Goal: Task Accomplishment & Management: Use online tool/utility

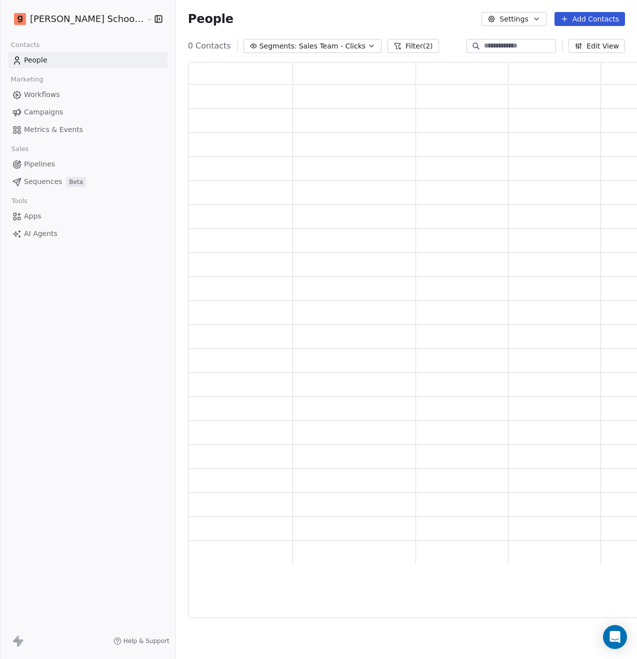
scroll to position [548, 462]
click at [55, 96] on span "Workflows" at bounding box center [42, 95] width 36 height 11
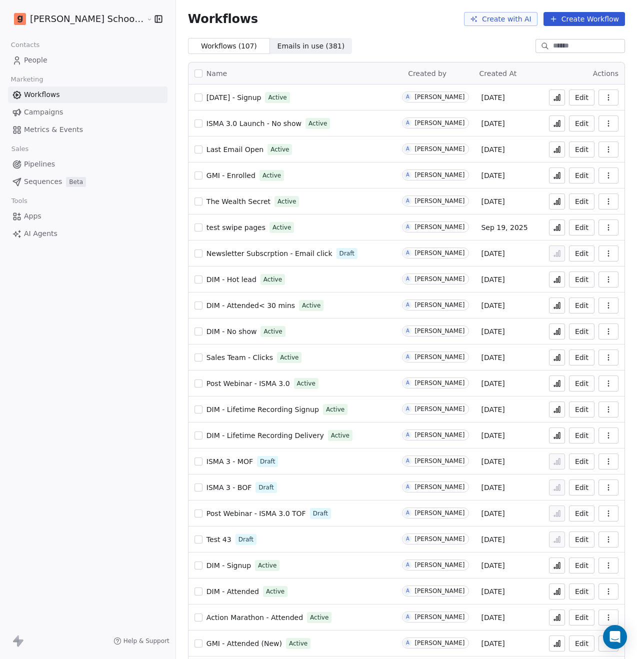
click at [207, 96] on span "Diwali 2025 - Signup" at bounding box center [234, 98] width 55 height 8
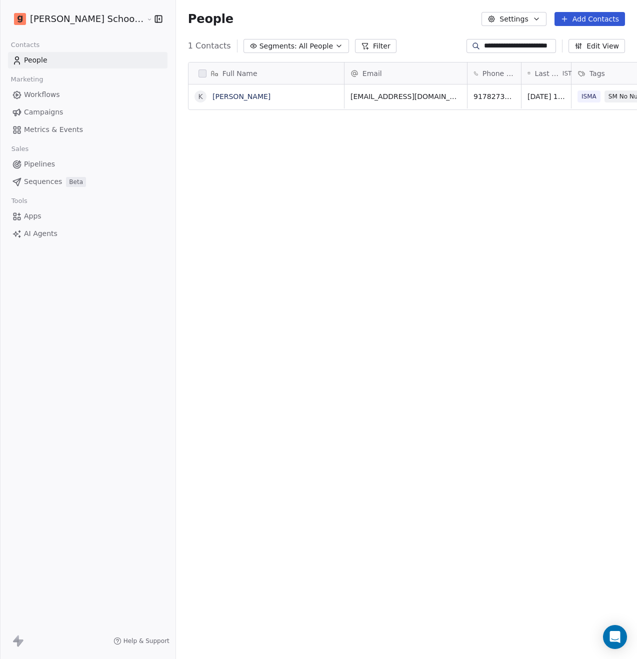
scroll to position [572, 486]
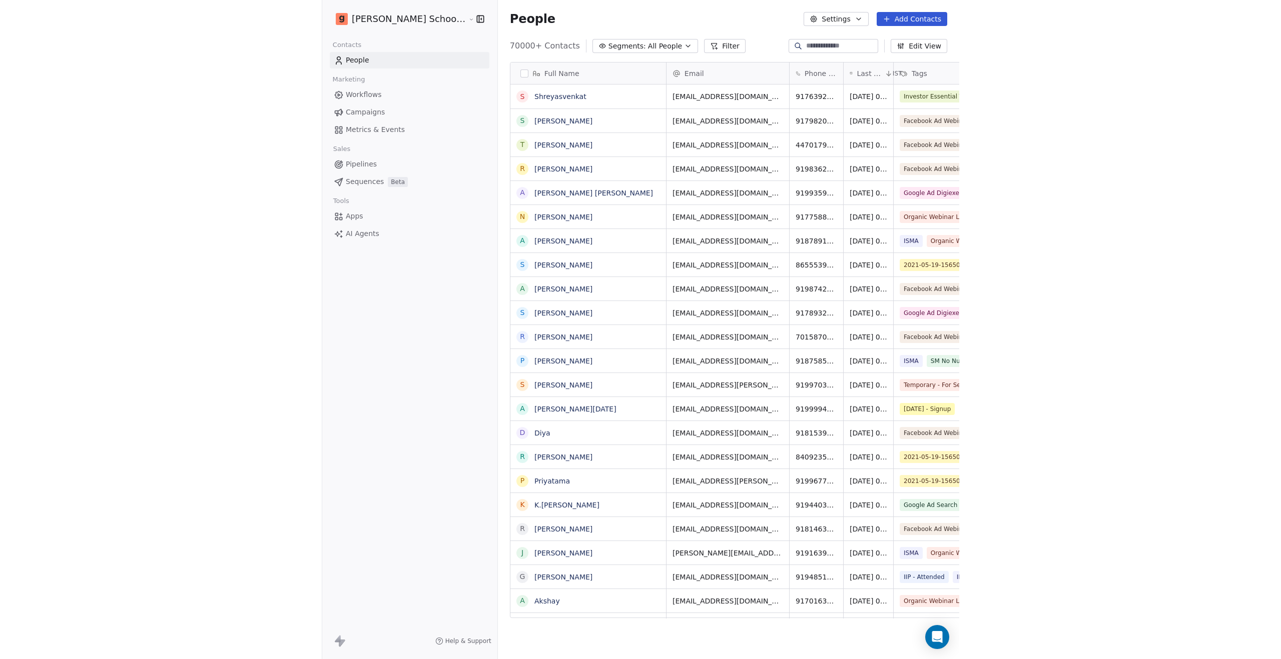
scroll to position [572, 486]
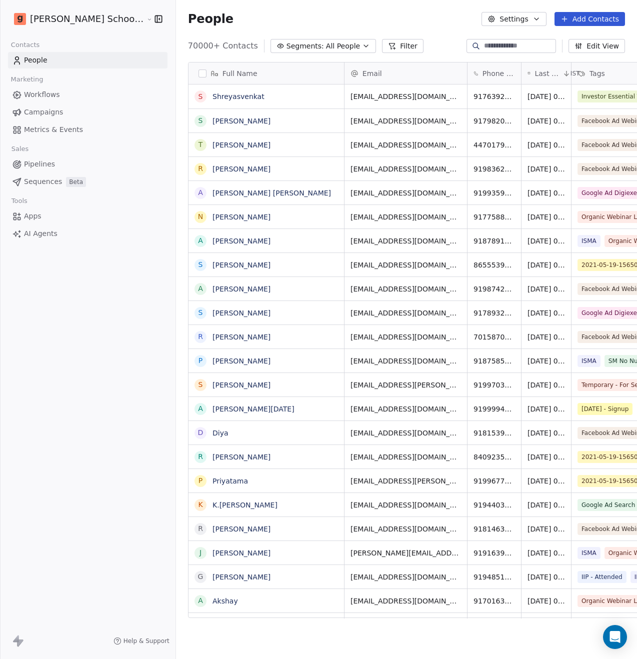
click at [73, 98] on link "Workflows" at bounding box center [88, 95] width 160 height 17
